Goal: Information Seeking & Learning: Learn about a topic

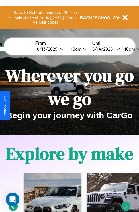
click at [45, 17] on button "Back to School savings of 20% in select cities! Ends [DATE] 10am PT. Use code:" at bounding box center [45, 18] width 69 height 18
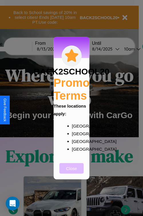
click at [71, 172] on button "Close" at bounding box center [71, 168] width 24 height 11
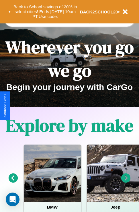
scroll to position [692, 0]
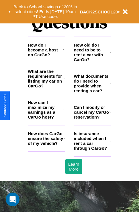
click at [92, 61] on h3 "How old do I need to be to rent a car with CarGo?" at bounding box center [92, 52] width 36 height 19
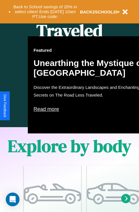
scroll to position [233, 0]
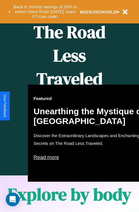
click at [69, 106] on div "Featured Unearthing the Mystique of [GEOGRAPHIC_DATA] Discover the Extraordinar…" at bounding box center [91, 133] width 126 height 97
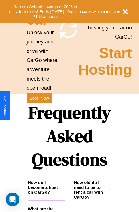
scroll to position [556, 0]
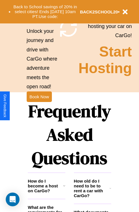
click at [39, 106] on h1 "Frequently Asked Questions" at bounding box center [69, 135] width 83 height 76
